Goal: Book appointment/travel/reservation

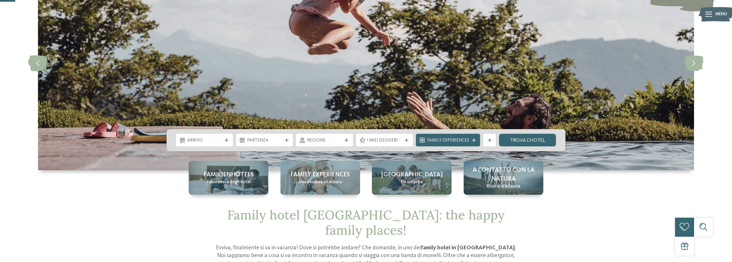
scroll to position [86, 0]
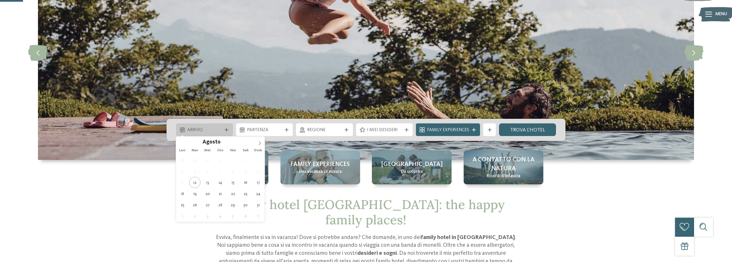
click at [213, 125] on div "Arrivo" at bounding box center [204, 129] width 57 height 13
type div "[DATE]"
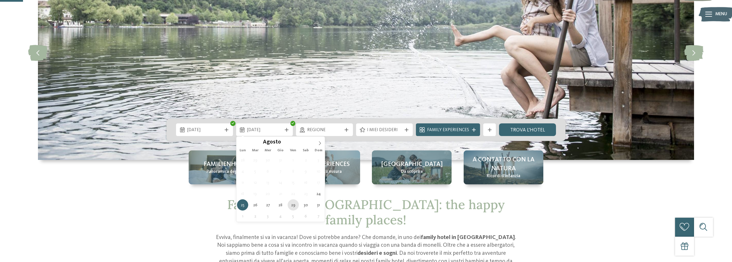
type div "[DATE]"
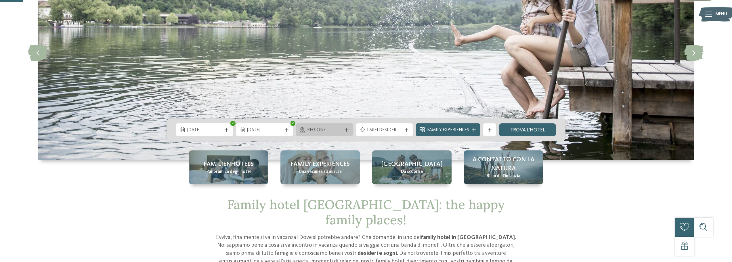
click at [338, 130] on span "Regione" at bounding box center [324, 130] width 35 height 6
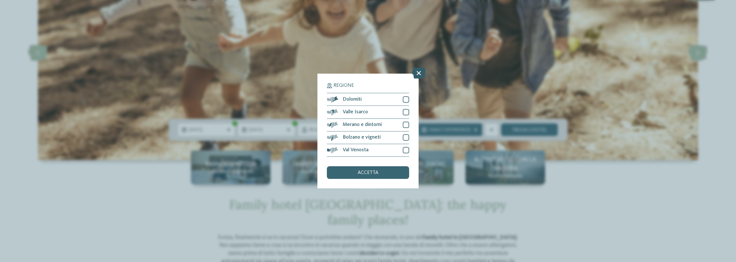
click at [419, 73] on icon at bounding box center [419, 73] width 14 height 11
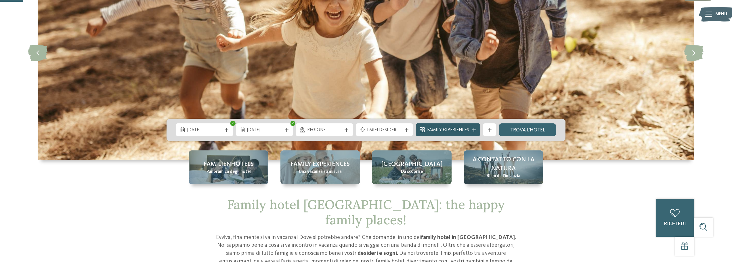
click at [465, 129] on span "Family Experiences" at bounding box center [448, 130] width 42 height 6
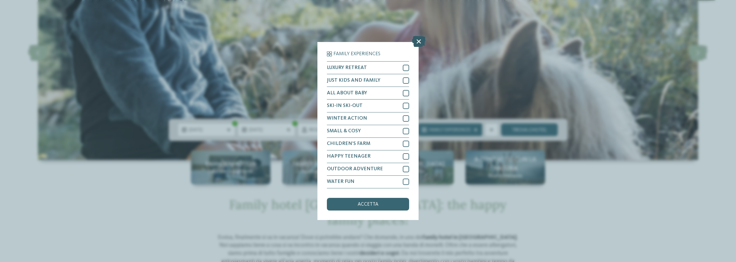
click at [416, 42] on icon at bounding box center [419, 41] width 14 height 11
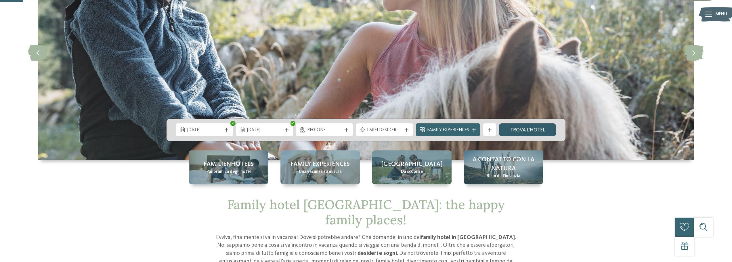
click at [518, 131] on link "trova l’hotel" at bounding box center [527, 129] width 57 height 13
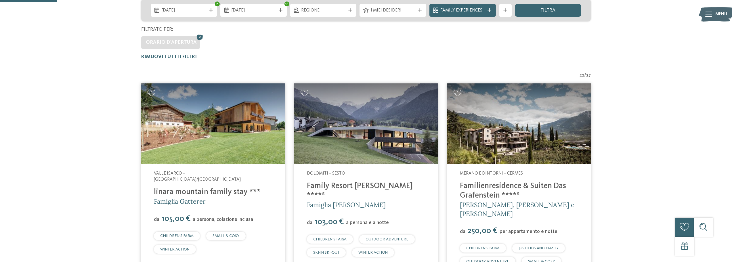
scroll to position [153, 0]
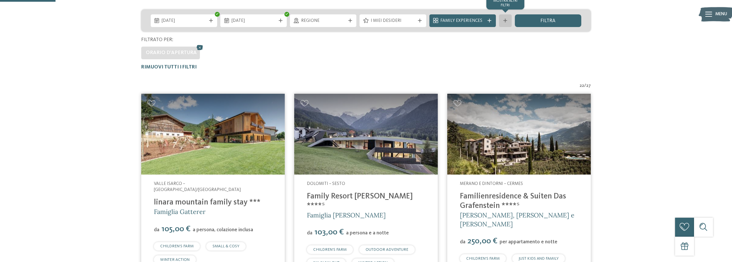
click at [507, 26] on div "mostra altri filtri" at bounding box center [505, 20] width 13 height 13
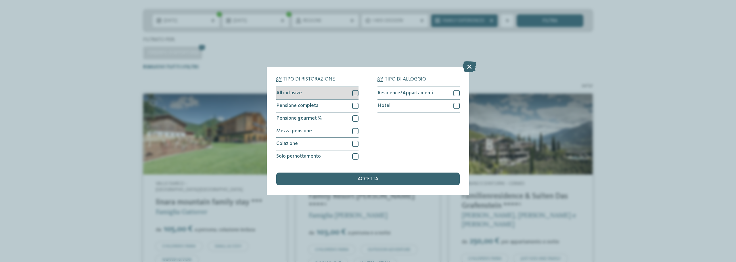
click at [355, 95] on div at bounding box center [355, 93] width 6 height 6
click at [355, 106] on div at bounding box center [355, 106] width 6 height 6
click at [364, 180] on span "accetta" at bounding box center [368, 179] width 21 height 5
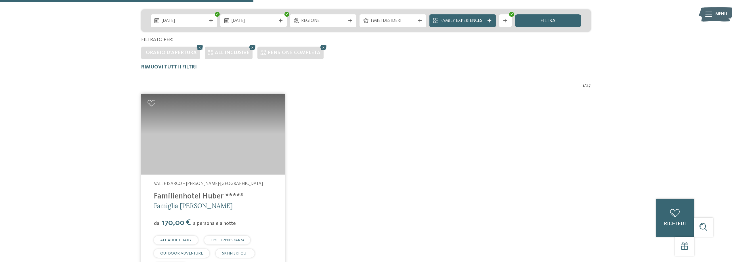
scroll to position [211, 0]
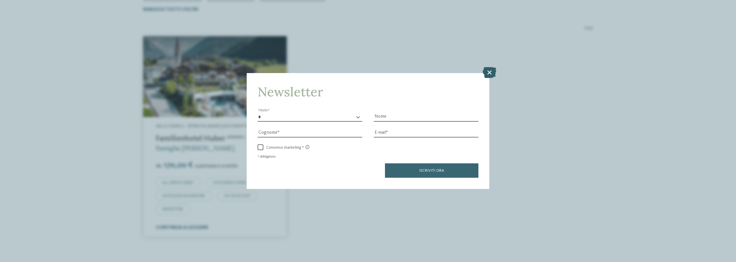
click at [493, 72] on icon at bounding box center [490, 72] width 14 height 11
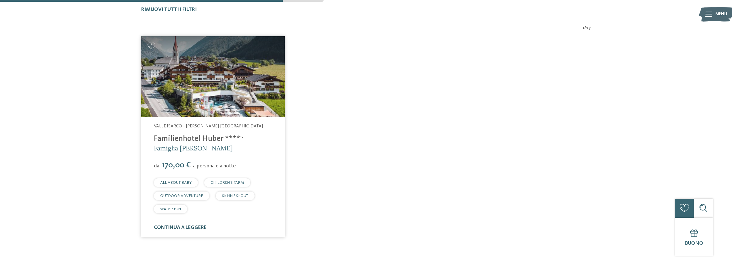
click at [188, 226] on link "continua a leggere" at bounding box center [180, 227] width 53 height 5
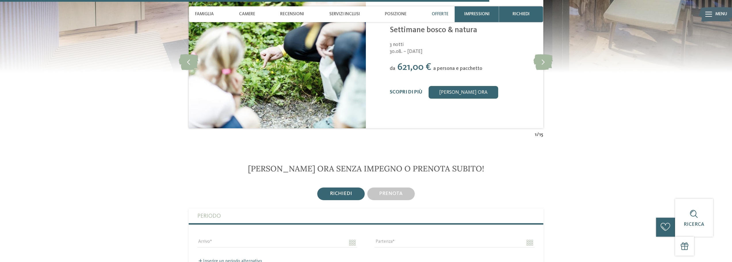
scroll to position [1611, 0]
